Goal: Register for event/course

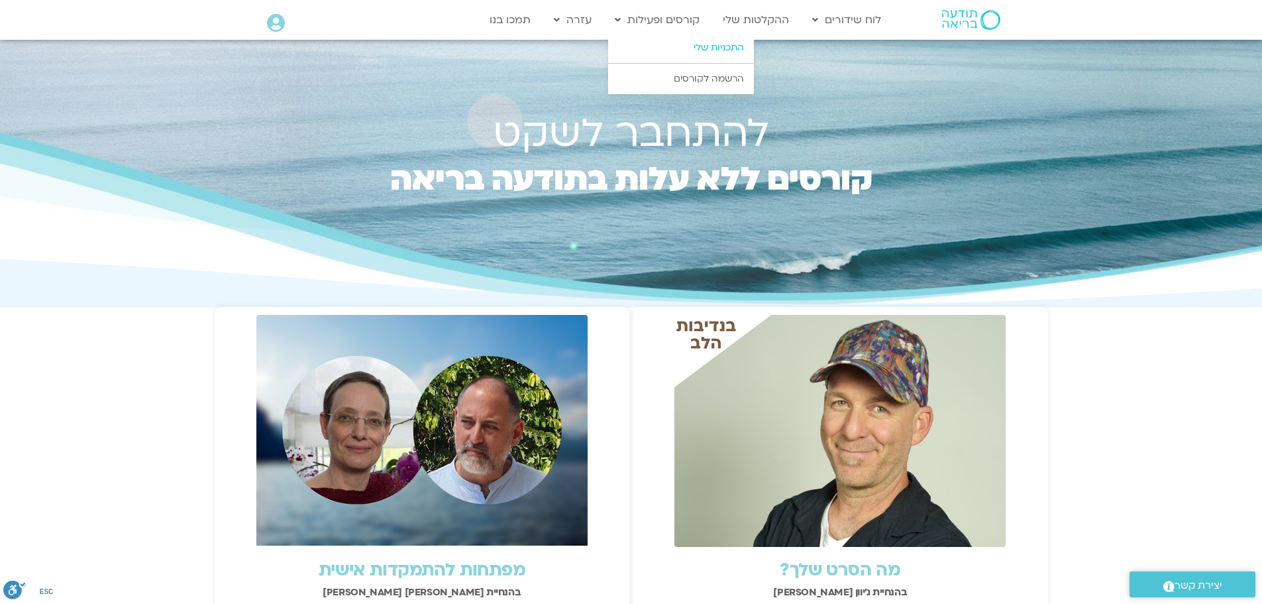
click at [712, 43] on link "התכניות שלי" at bounding box center [681, 47] width 146 height 30
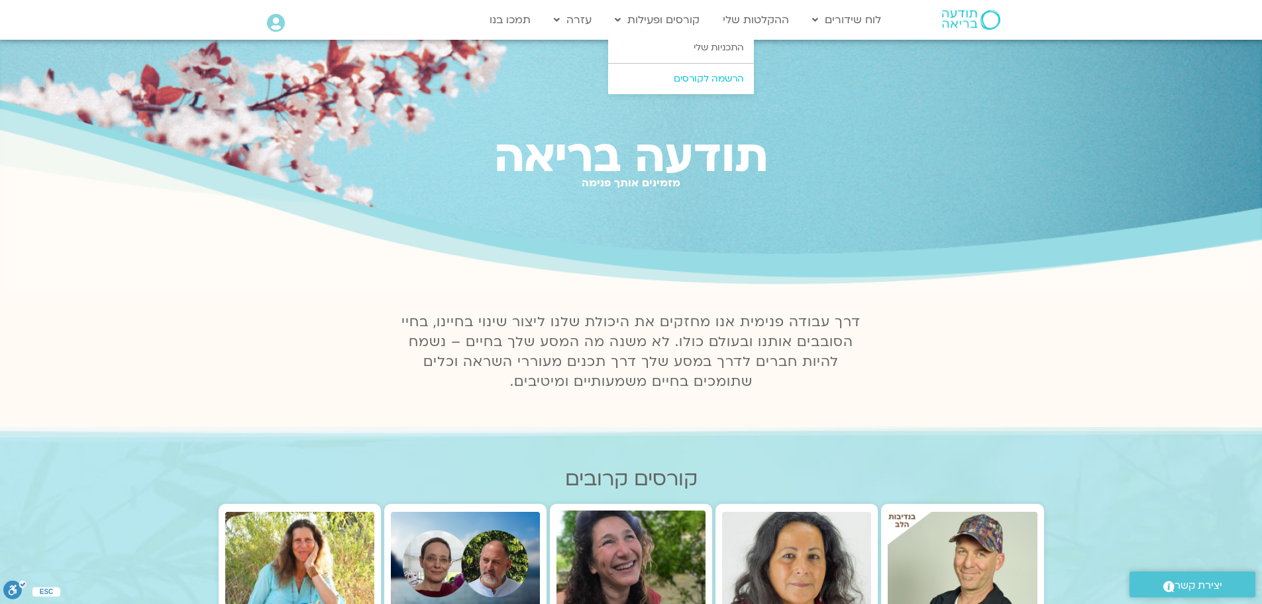
click at [723, 77] on link "הרשמה לקורסים" at bounding box center [681, 79] width 146 height 30
